Goal: Find specific page/section: Find specific page/section

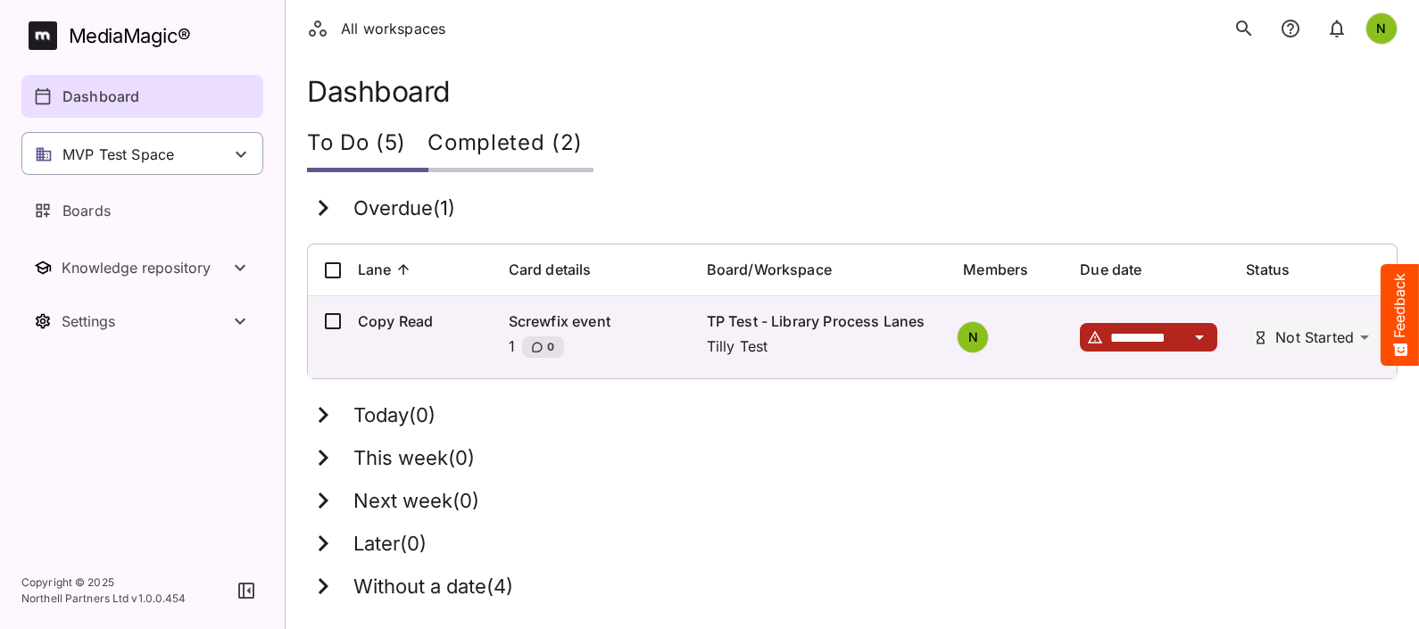
click at [124, 159] on p "MVP Test Space" at bounding box center [118, 154] width 112 height 21
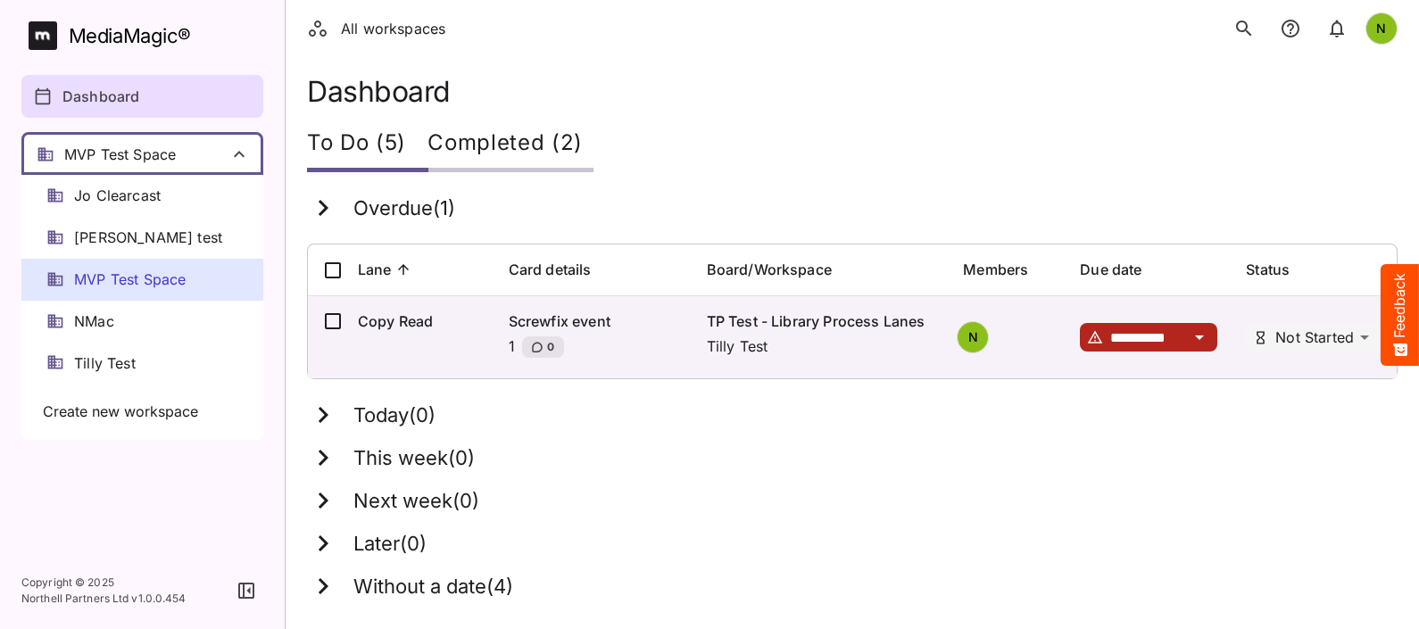
click at [147, 281] on span "MVP Test Space" at bounding box center [130, 280] width 112 height 21
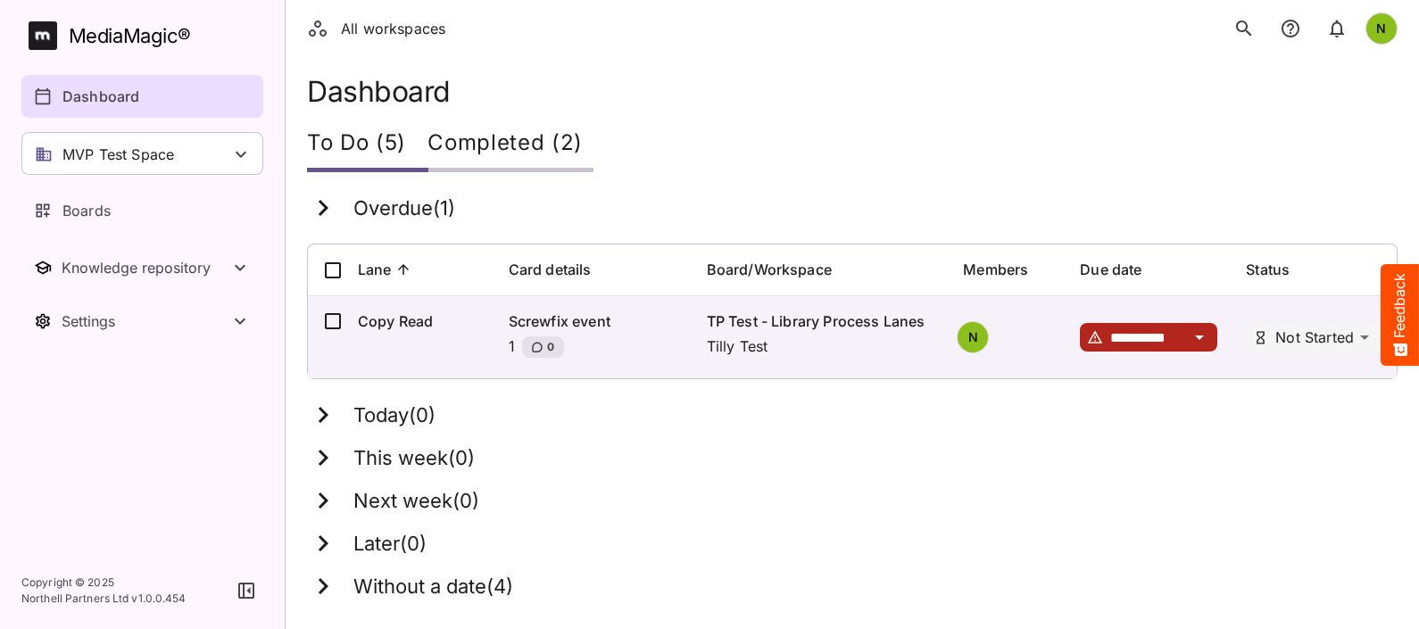
click at [492, 152] on div "Completed (2)" at bounding box center [511, 146] width 166 height 54
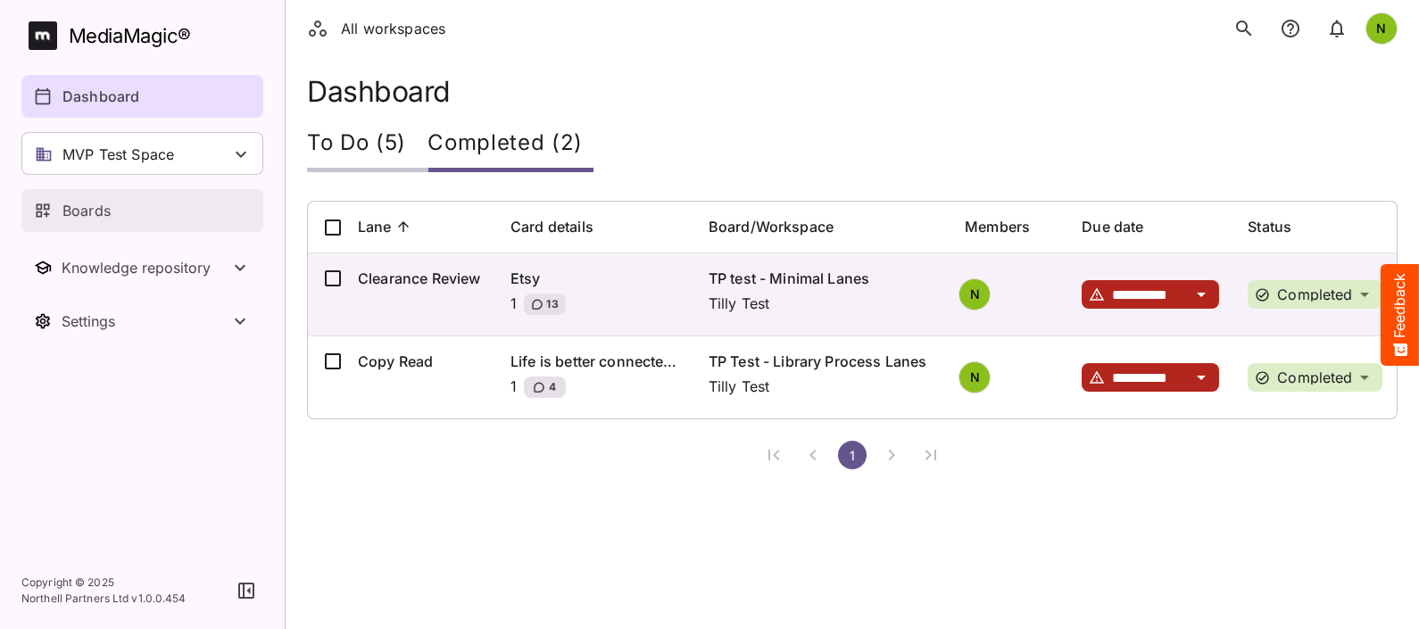
click at [161, 218] on div "Boards" at bounding box center [143, 210] width 219 height 21
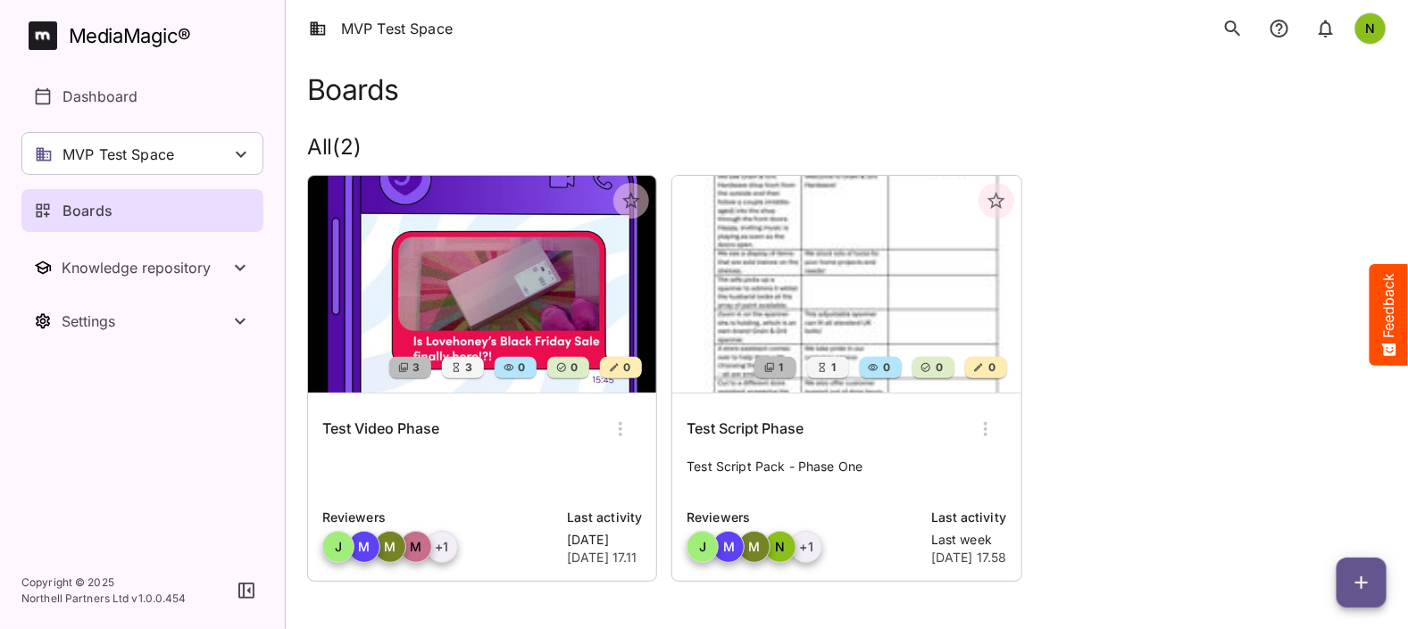
scroll to position [3, 0]
click at [527, 472] on p at bounding box center [482, 475] width 320 height 36
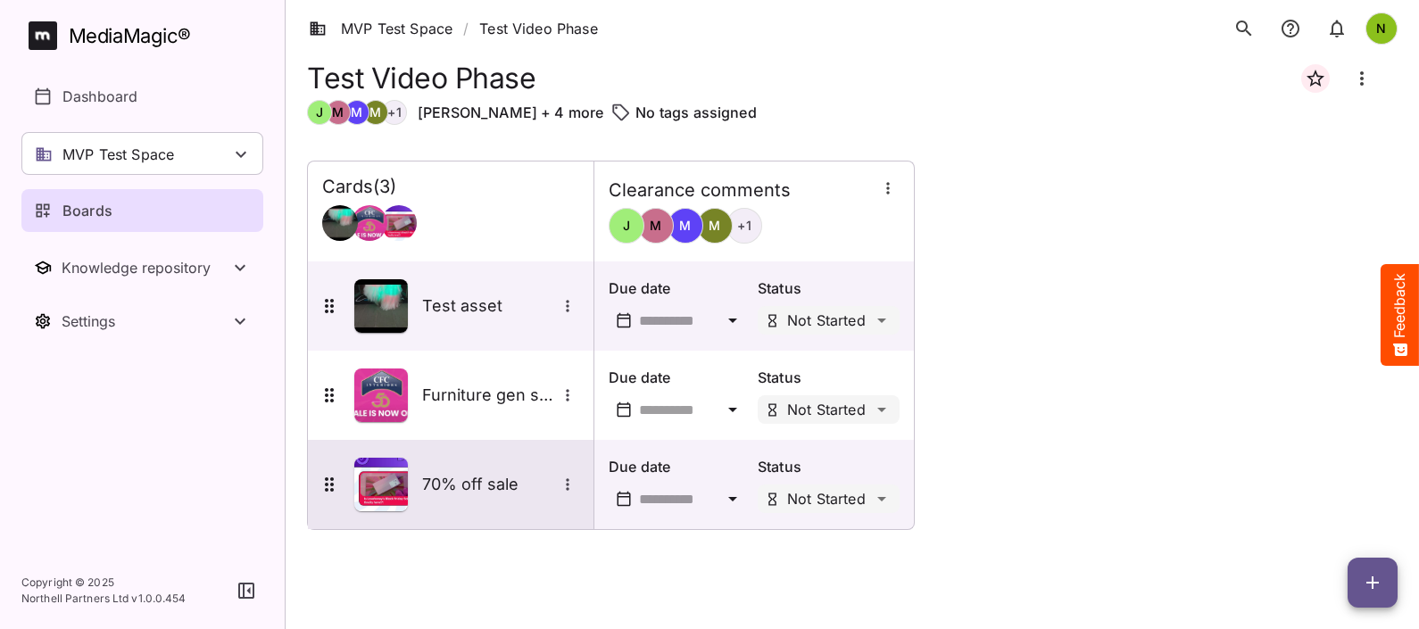
click at [457, 489] on h5 "70% off sale" at bounding box center [489, 484] width 134 height 21
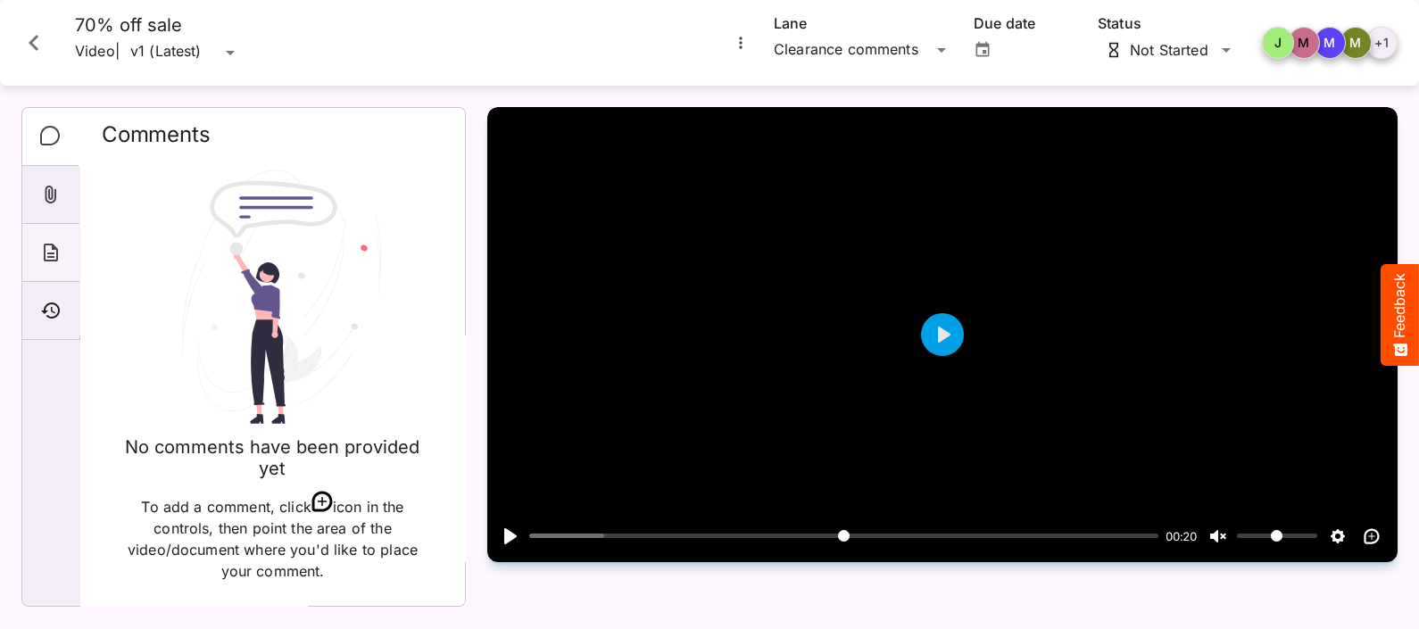
click at [58, 248] on icon "About" at bounding box center [50, 252] width 21 height 21
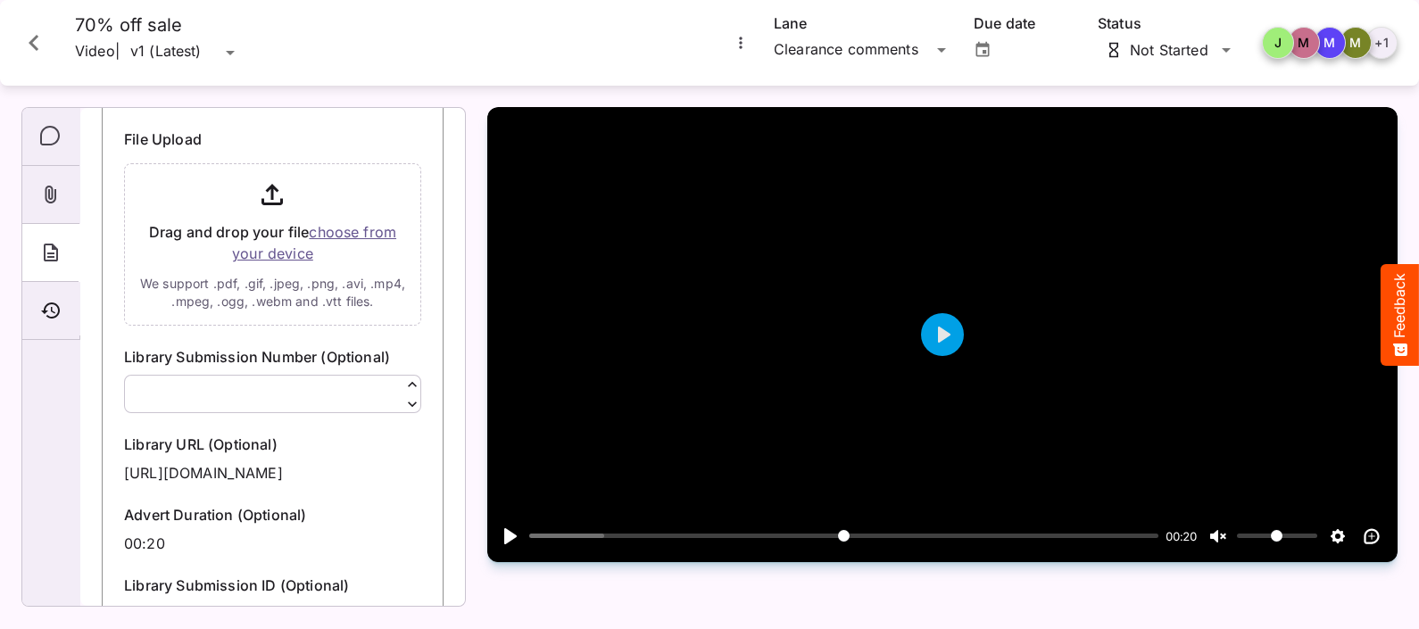
scroll to position [509, 0]
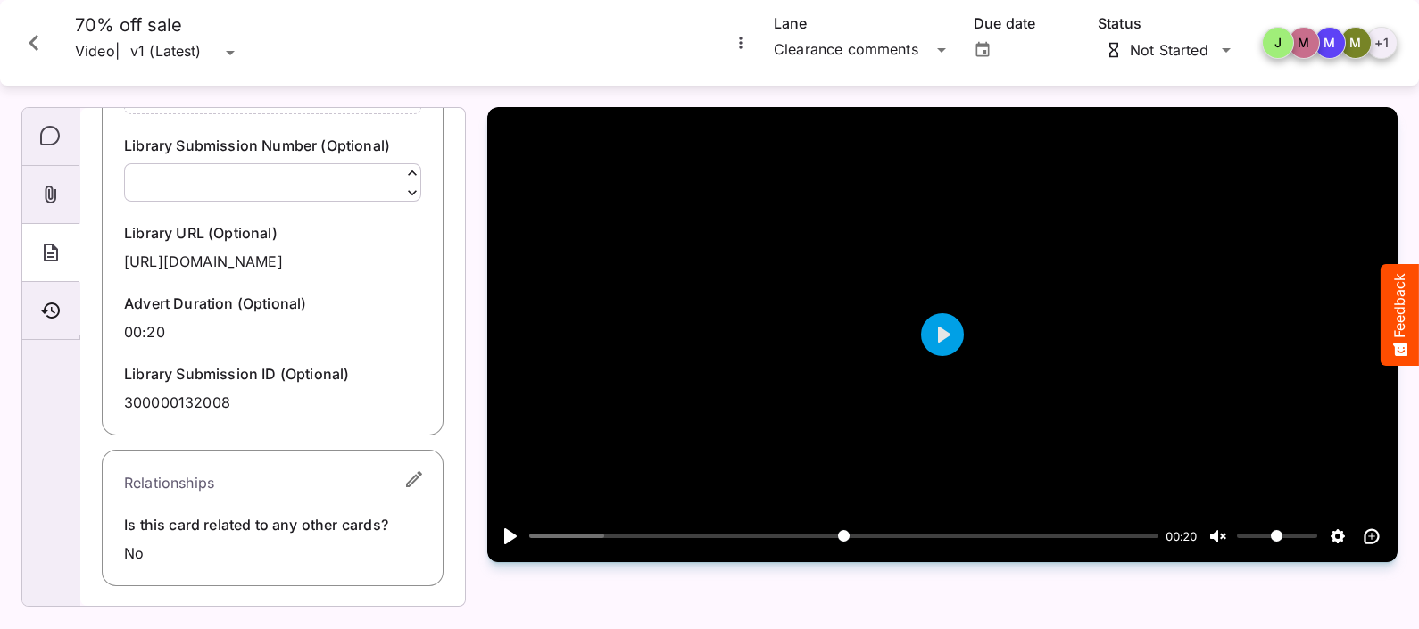
drag, startPoint x: 237, startPoint y: 401, endPoint x: 107, endPoint y: 415, distance: 130.2
click at [107, 415] on div "Card name 70% off sale Description (Optional) Advertiser Love Honey Product (Op…" at bounding box center [273, 45] width 342 height 779
click at [33, 48] on icon "Close card" at bounding box center [34, 43] width 32 height 32
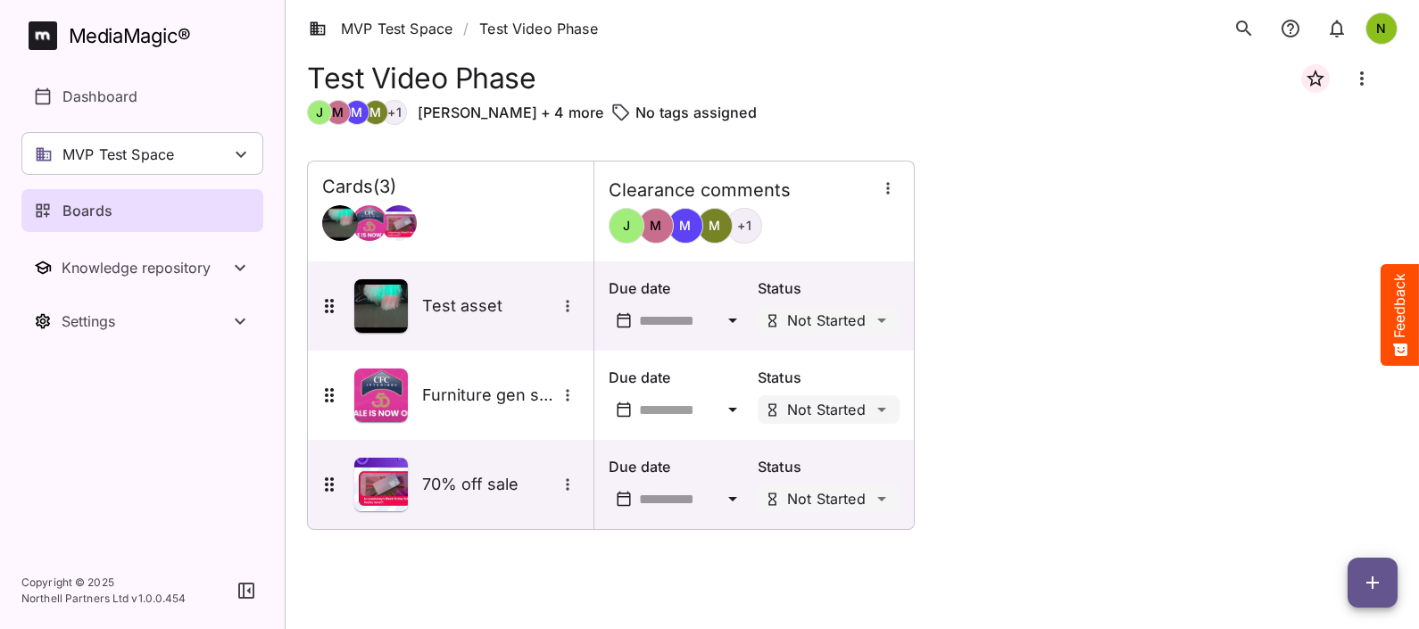
click at [1126, 503] on icon "button" at bounding box center [1372, 582] width 21 height 21
click at [1126, 223] on div at bounding box center [709, 314] width 1419 height 629
click at [1126, 80] on icon "button" at bounding box center [1315, 78] width 21 height 21
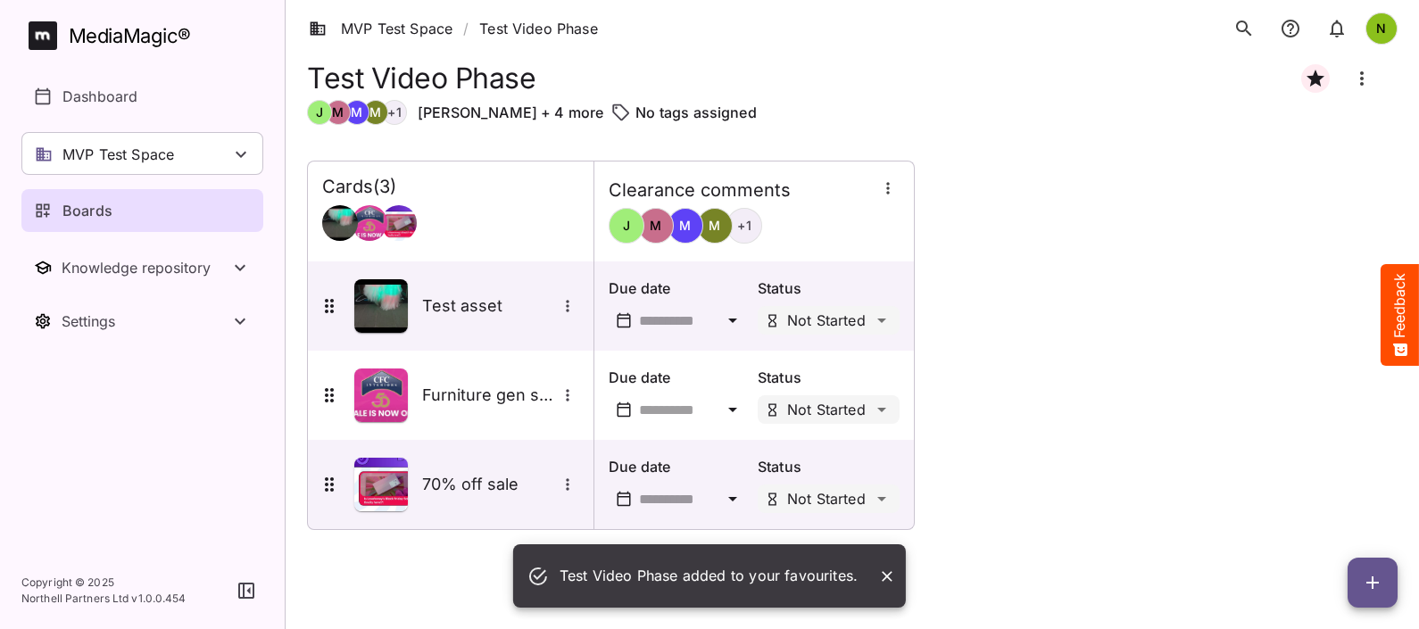
click at [1126, 80] on icon "button" at bounding box center [1316, 78] width 18 height 17
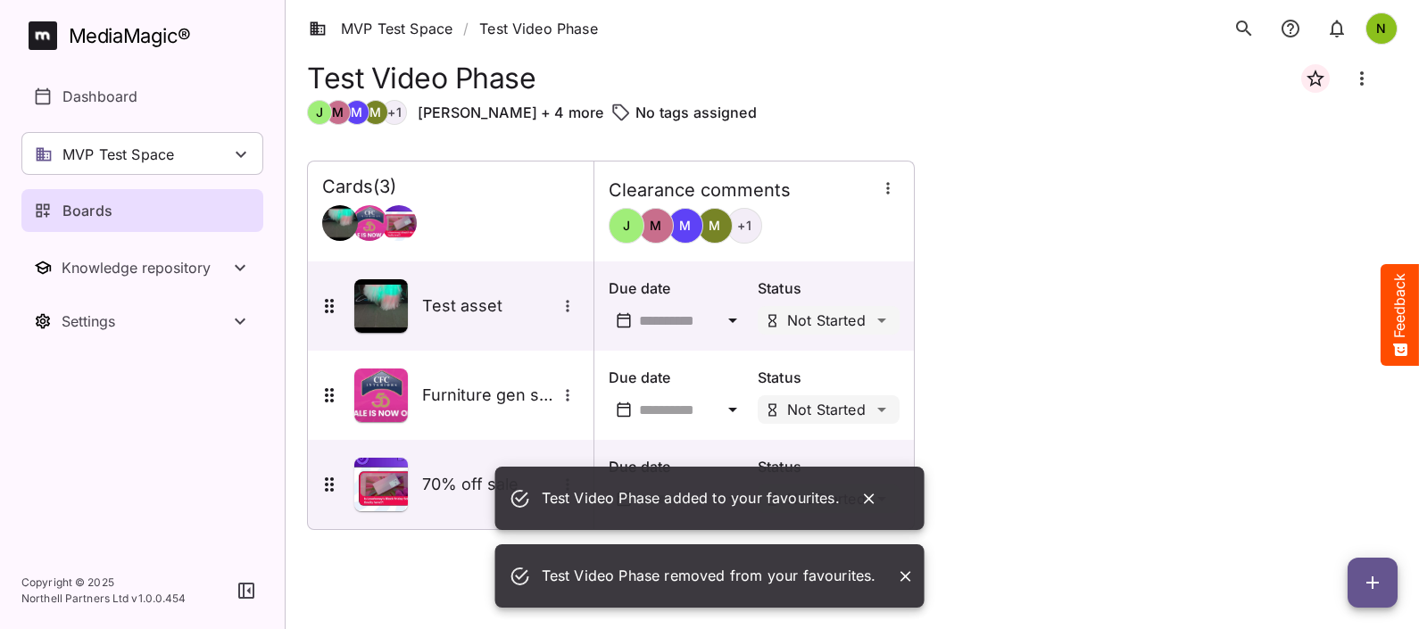
click at [1126, 78] on icon "Board more options" at bounding box center [1363, 78] width 4 height 14
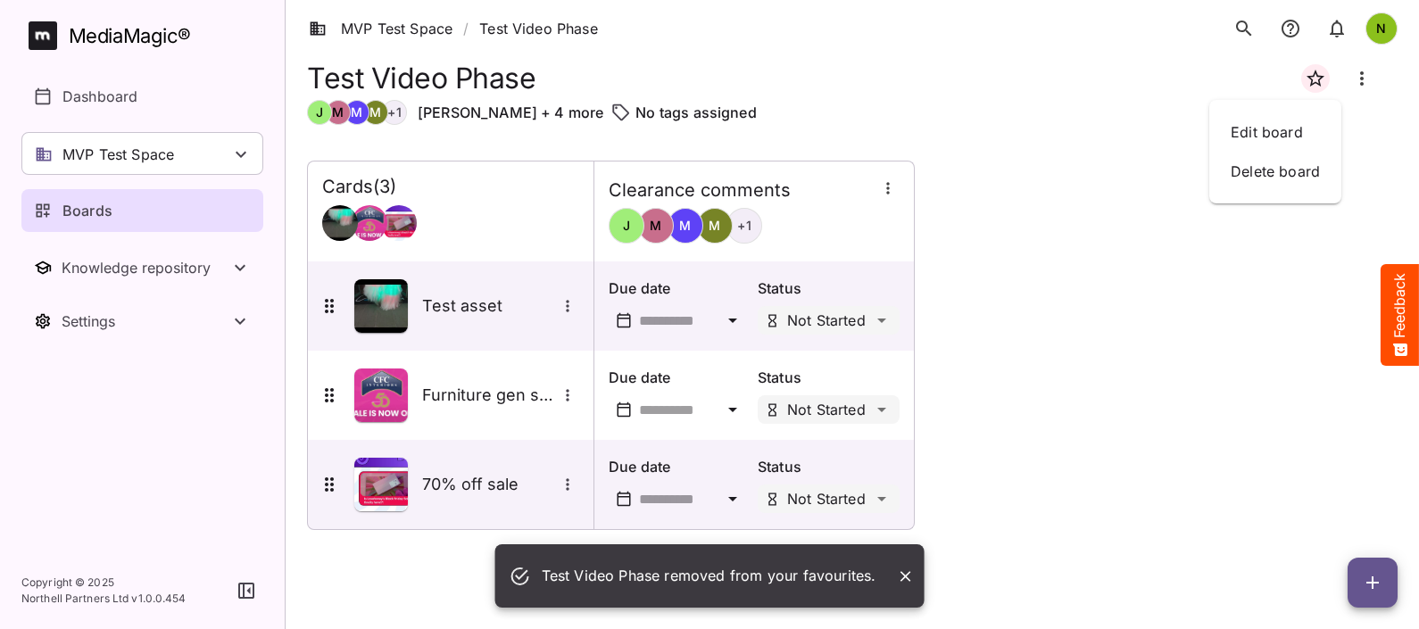
click at [1126, 90] on div at bounding box center [709, 314] width 1419 height 629
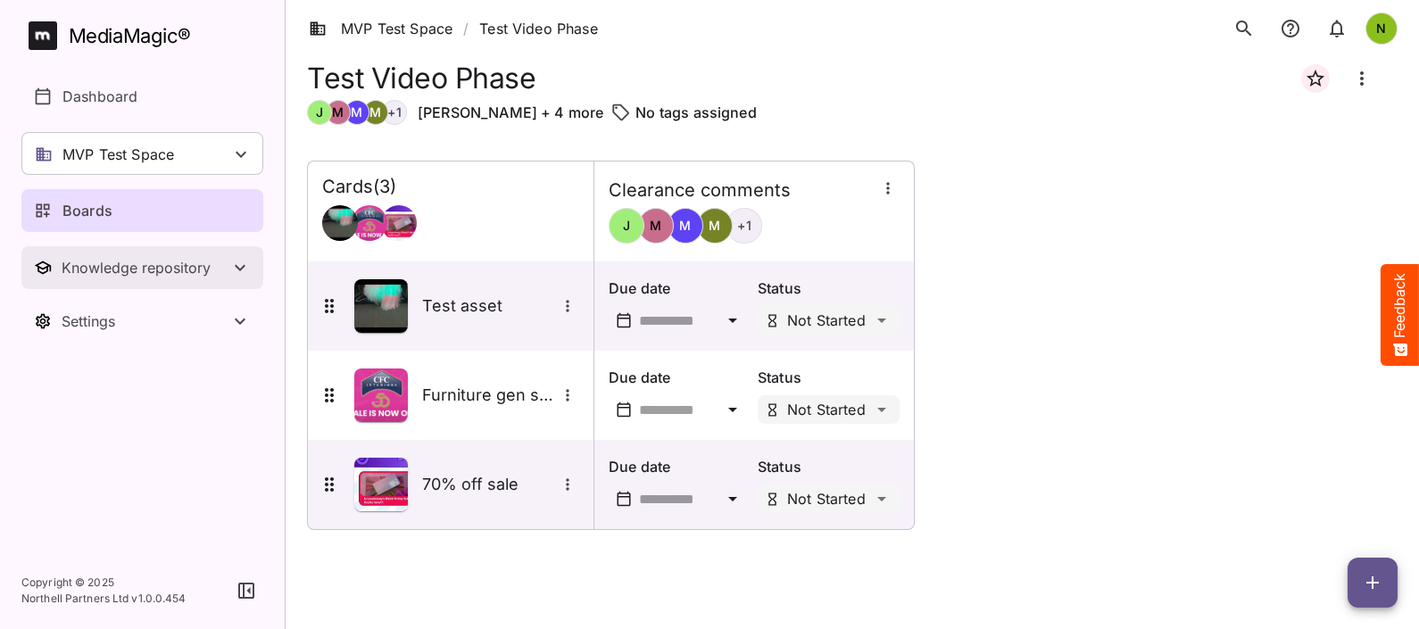
click at [116, 260] on div "Knowledge repository" at bounding box center [146, 268] width 168 height 18
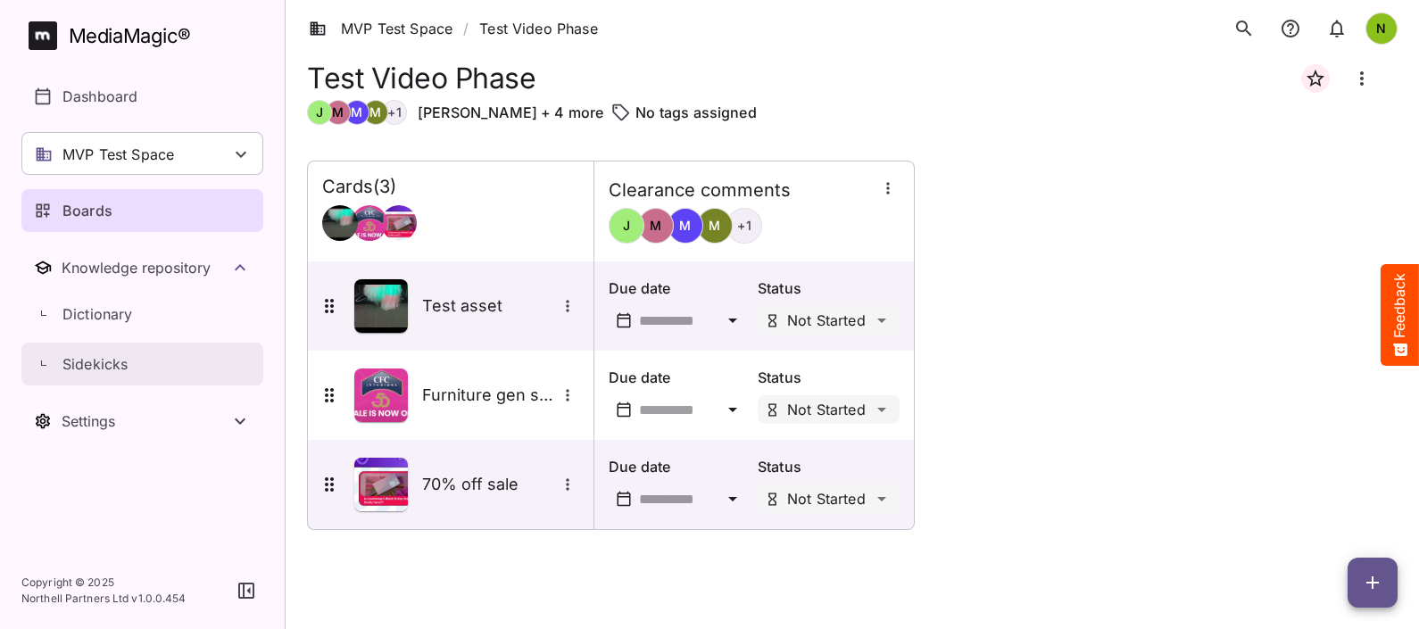
click at [79, 369] on p "Sidekicks" at bounding box center [94, 364] width 65 height 21
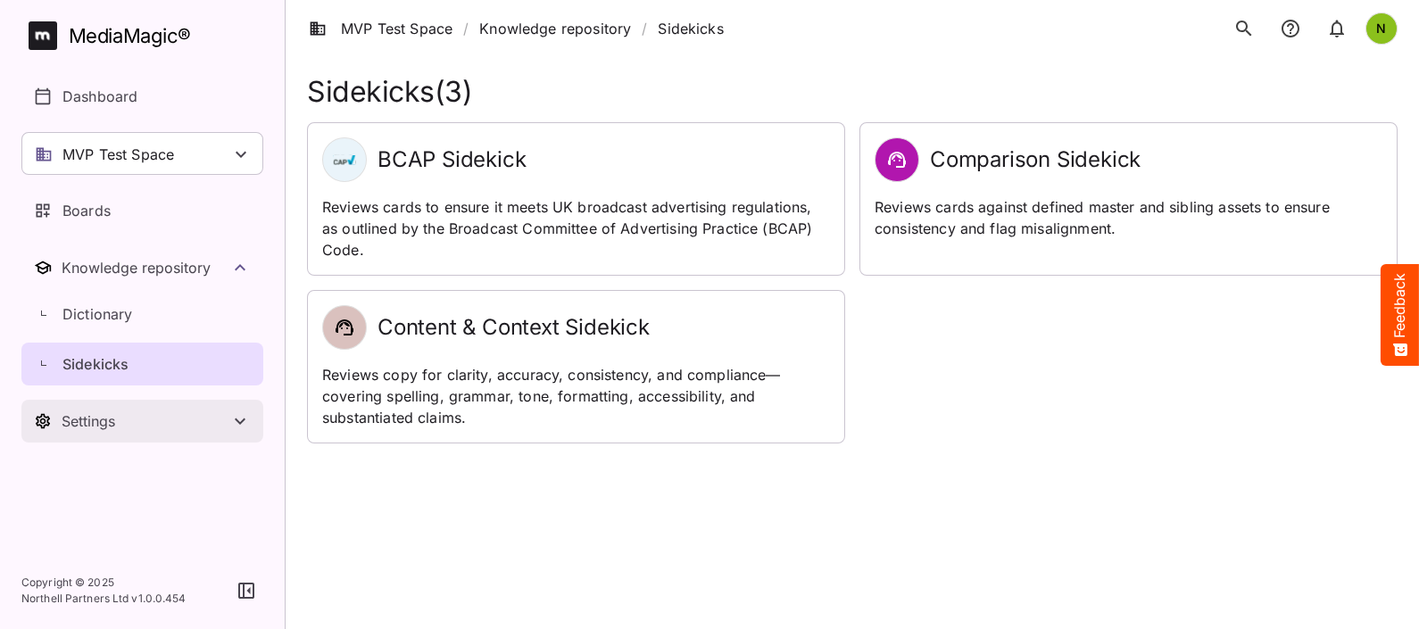
click at [71, 415] on div "Settings" at bounding box center [146, 421] width 168 height 18
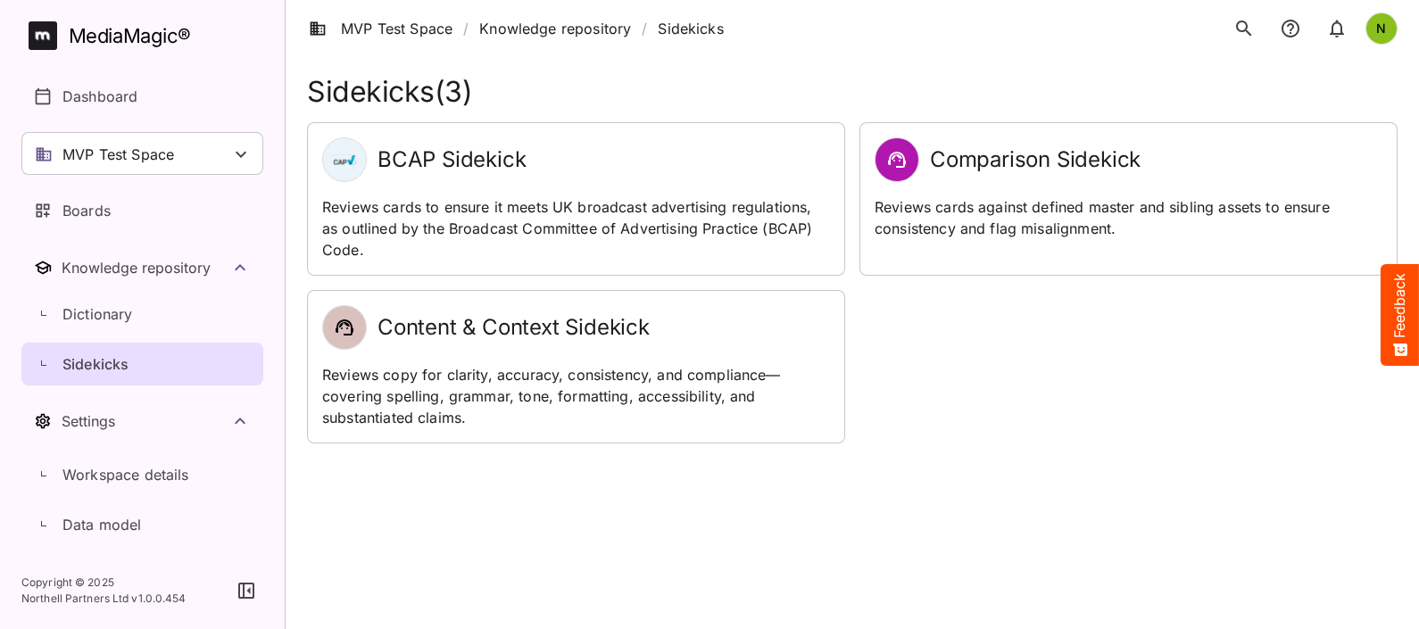
click at [246, 503] on icon "button" at bounding box center [246, 591] width 16 height 16
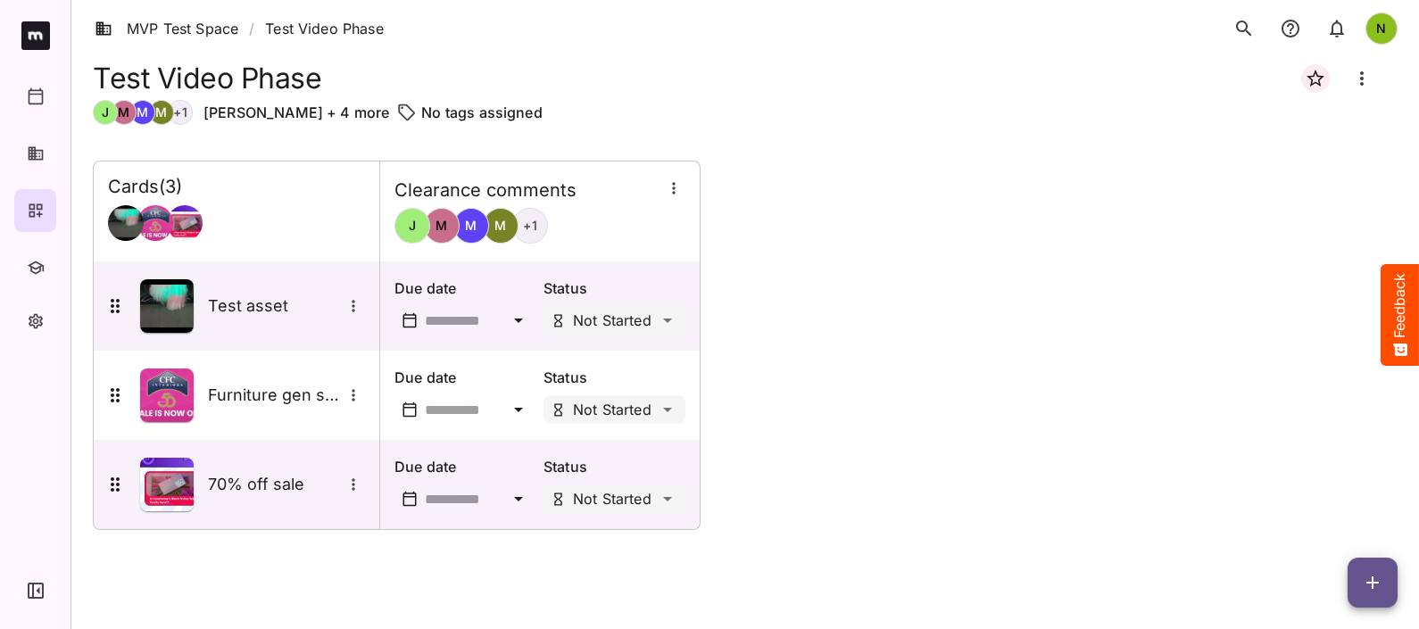
click at [31, 503] on icon "button" at bounding box center [36, 591] width 16 height 16
